Goal: Participate in discussion: Engage in conversation with other users on a specific topic

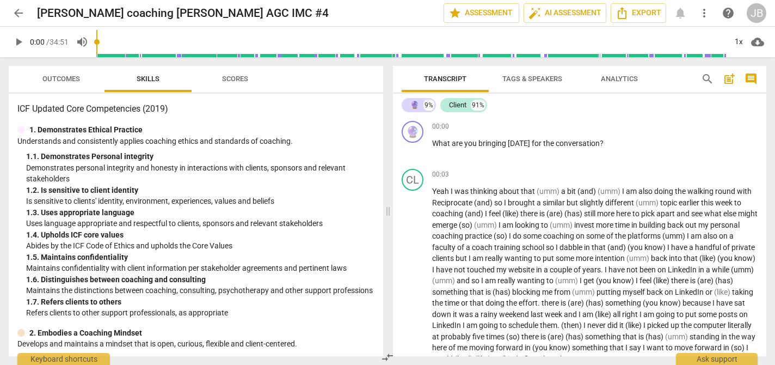
click at [755, 79] on span "comment" at bounding box center [751, 78] width 13 height 13
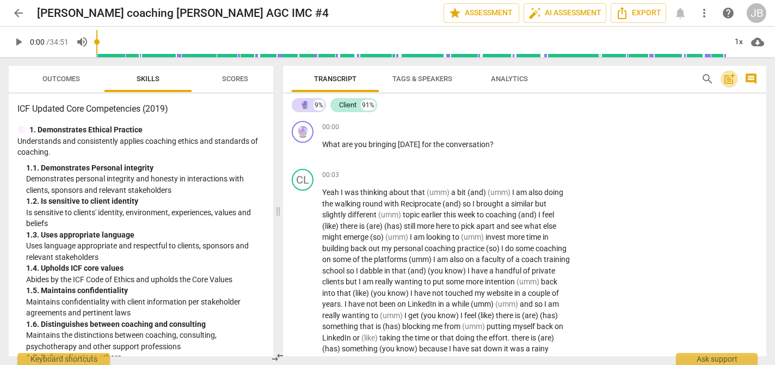
click at [732, 79] on span "post_add" at bounding box center [729, 78] width 13 height 13
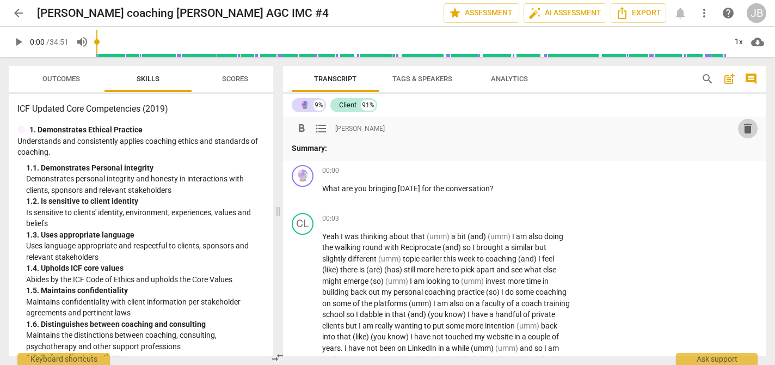
click at [750, 132] on span "delete" at bounding box center [748, 128] width 13 height 13
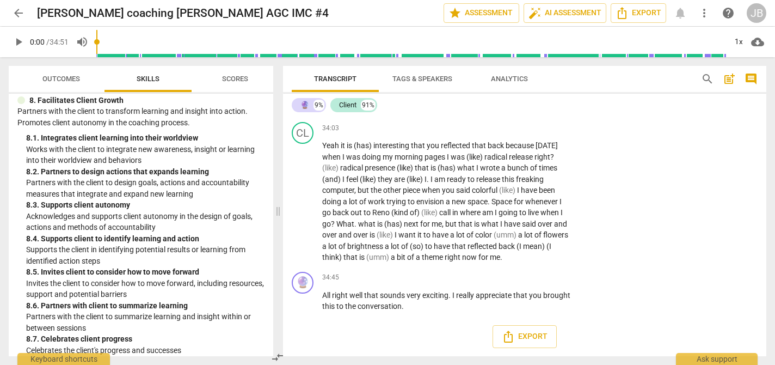
scroll to position [2029, 0]
click at [20, 40] on span "play_arrow" at bounding box center [18, 41] width 13 height 13
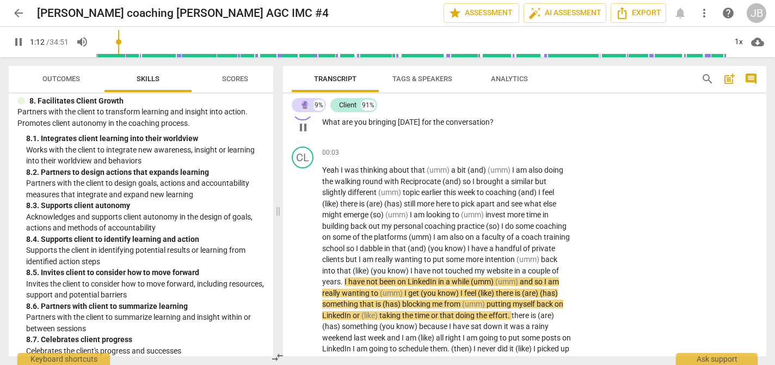
click at [509, 124] on p "What are you bringing [DATE] for the conversation ?" at bounding box center [447, 122] width 250 height 11
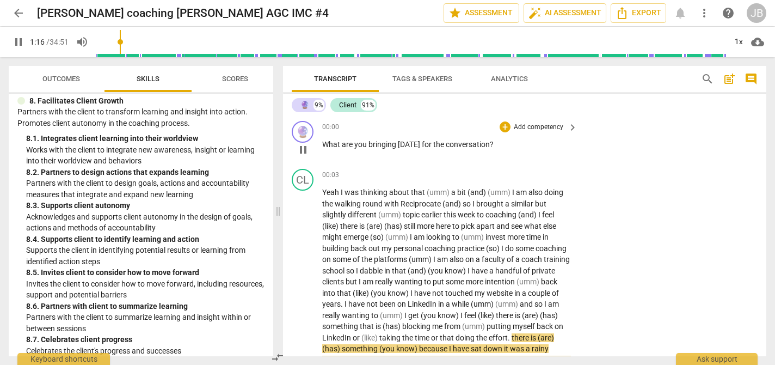
scroll to position [1, 0]
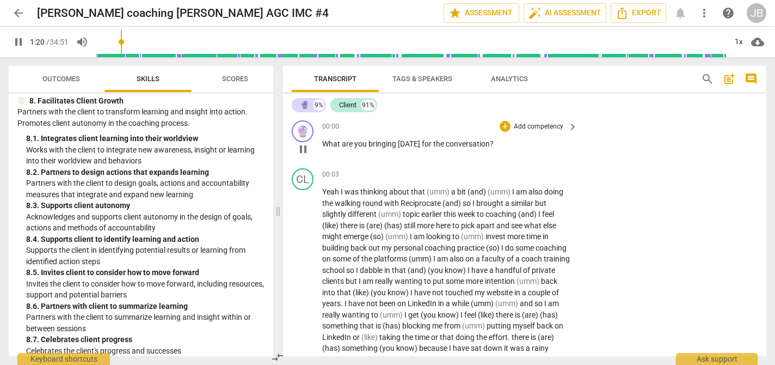
click at [522, 144] on p "What are you bringing [DATE] for the conversation ?" at bounding box center [447, 143] width 250 height 11
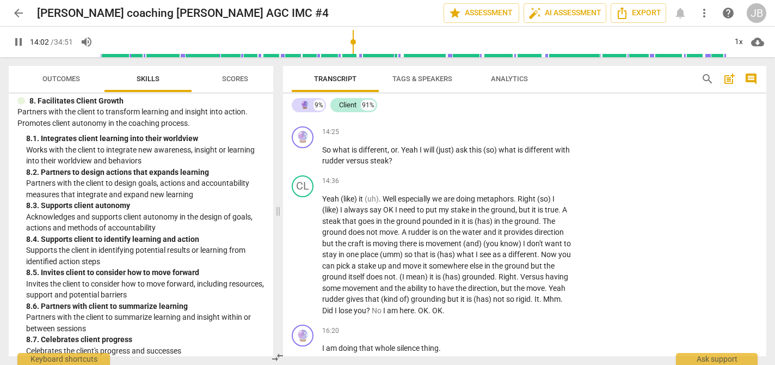
scroll to position [2452, 0]
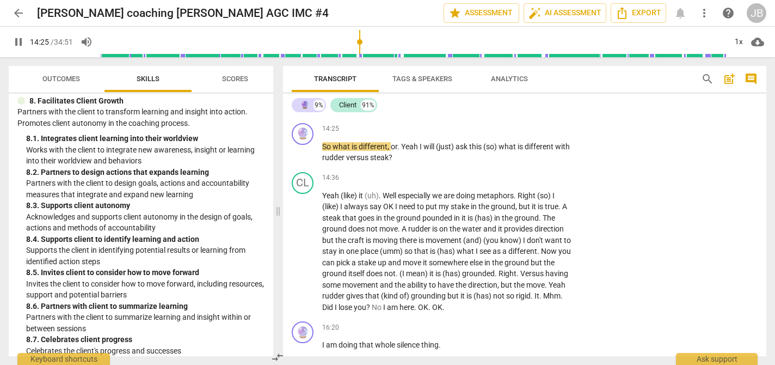
type input "866"
